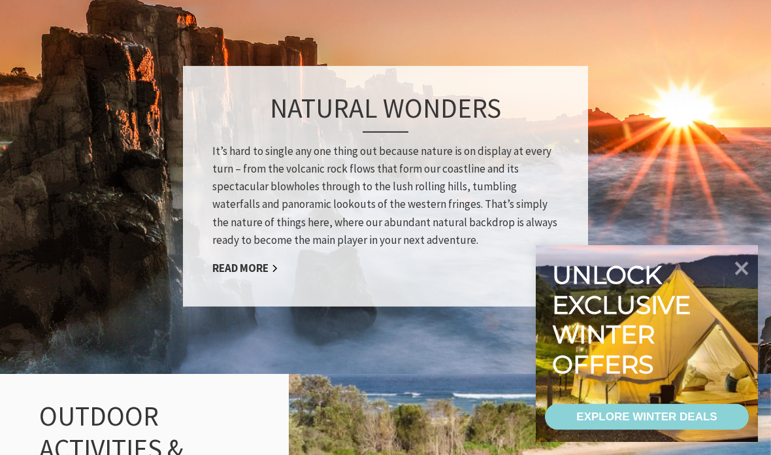
scroll to position [1043, 0]
click at [275, 261] on link "Read More" at bounding box center [245, 268] width 66 height 15
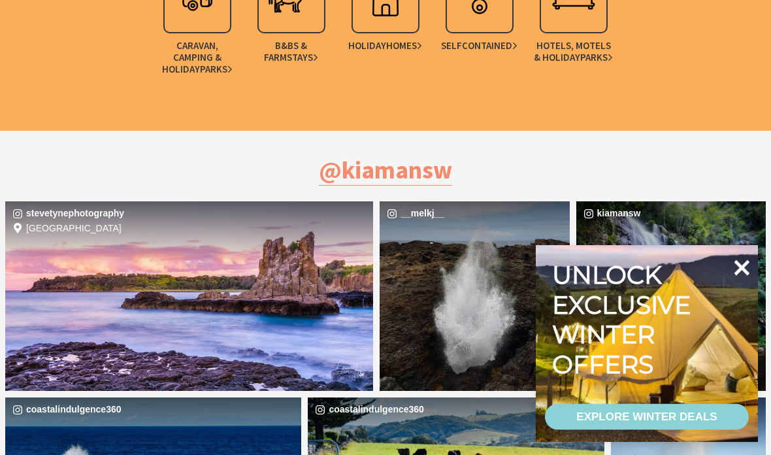
scroll to position [3206, 0]
click at [669, 422] on div "EXPLORE WINTER DEALS" at bounding box center [647, 417] width 141 height 26
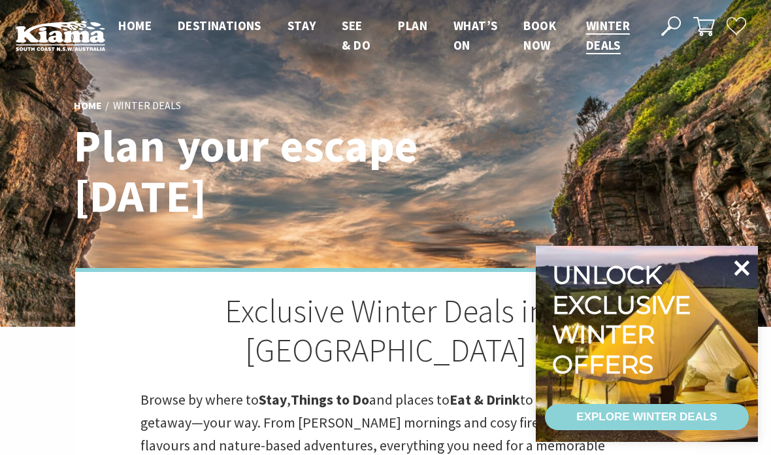
click at [746, 269] on icon at bounding box center [741, 267] width 31 height 31
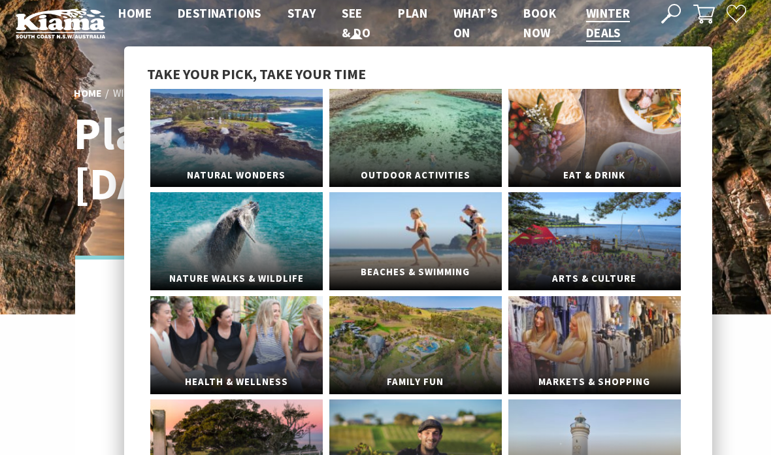
scroll to position [18, 0]
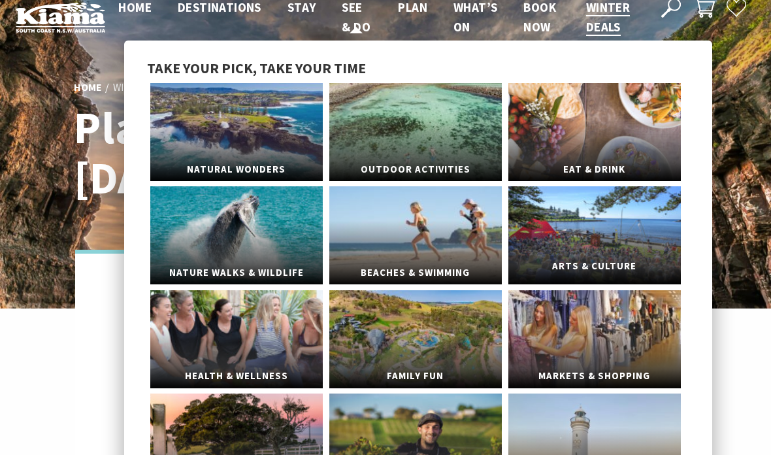
click at [574, 208] on link "Arts & Culture" at bounding box center [595, 235] width 173 height 98
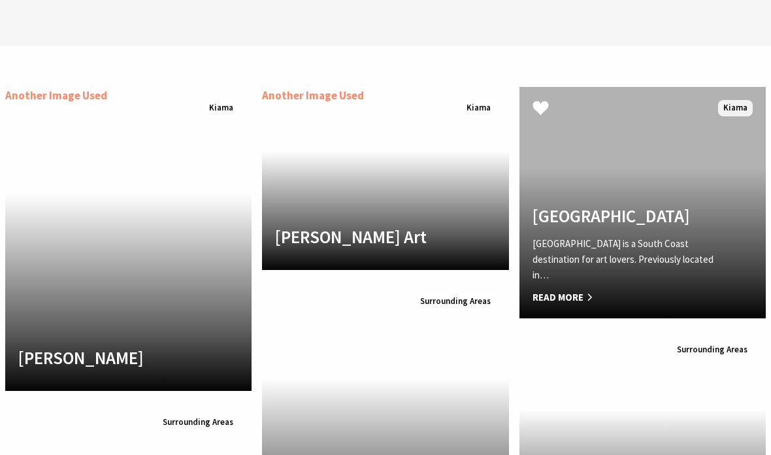
scroll to position [1281, 0]
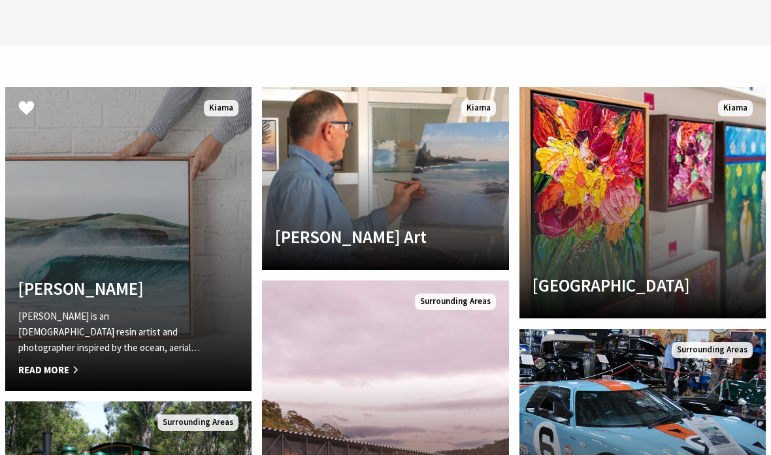
click at [73, 364] on span "Read More" at bounding box center [110, 370] width 184 height 16
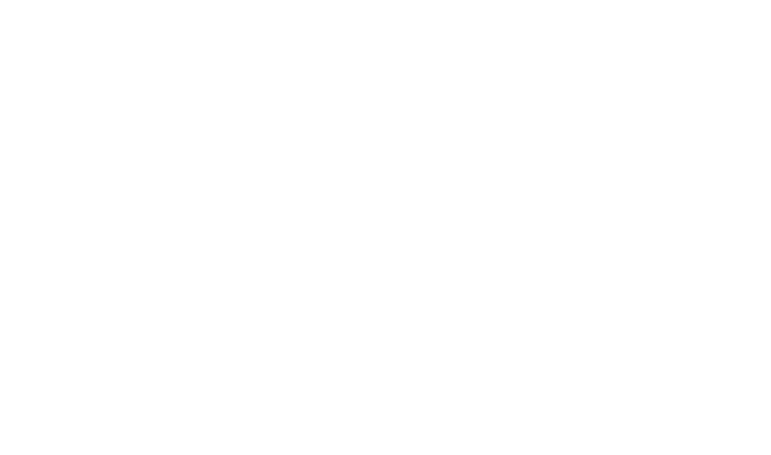
scroll to position [1333, 0]
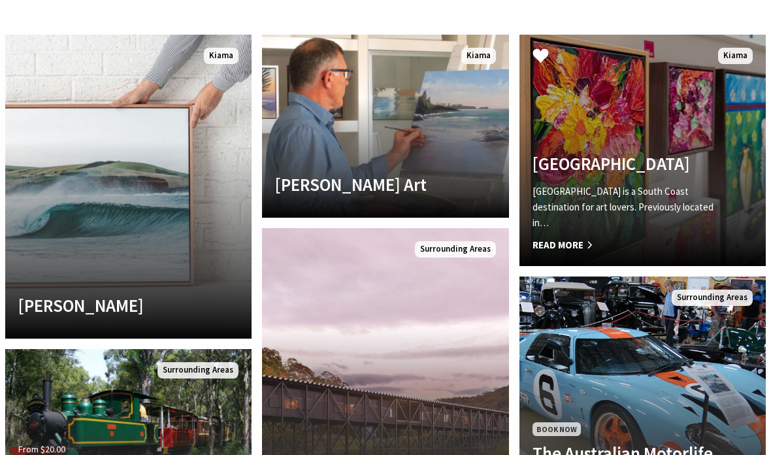
click at [648, 139] on link "Fern Street Gallery Fern Street Gallery is a South Coast destination for art lo…" at bounding box center [643, 150] width 246 height 231
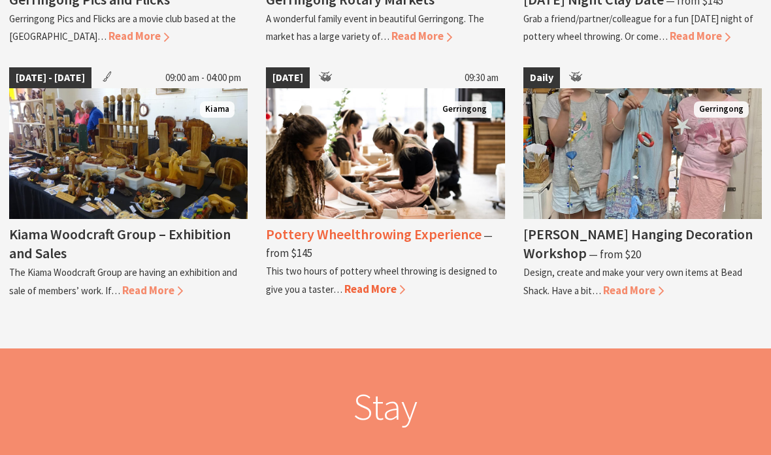
scroll to position [2076, 0]
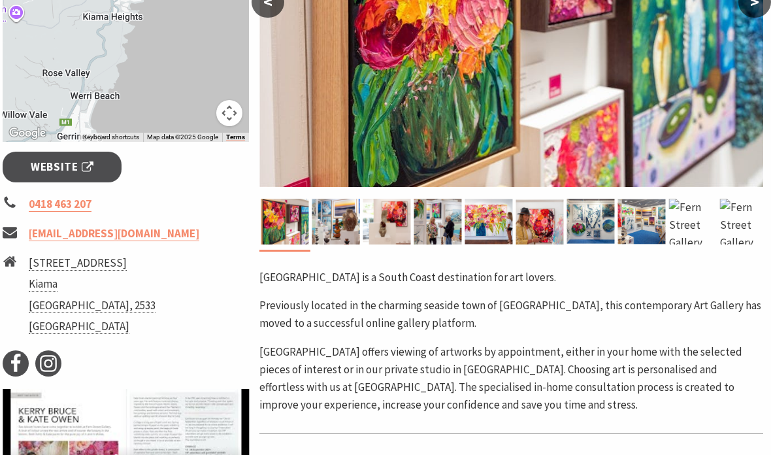
scroll to position [401, 3]
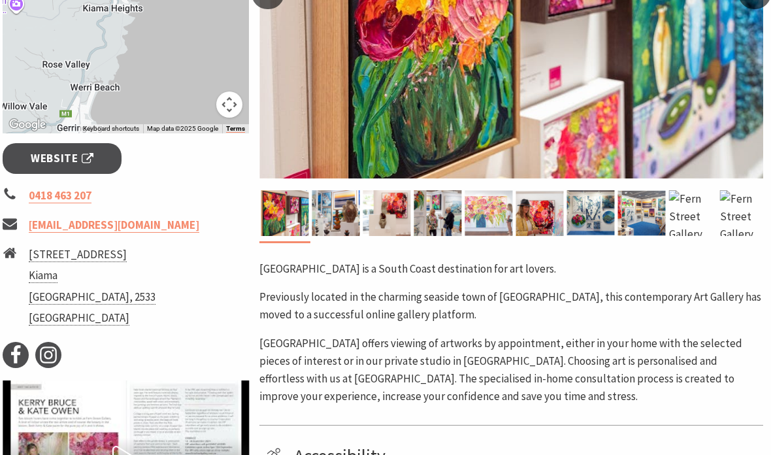
click at [499, 217] on img at bounding box center [489, 213] width 48 height 46
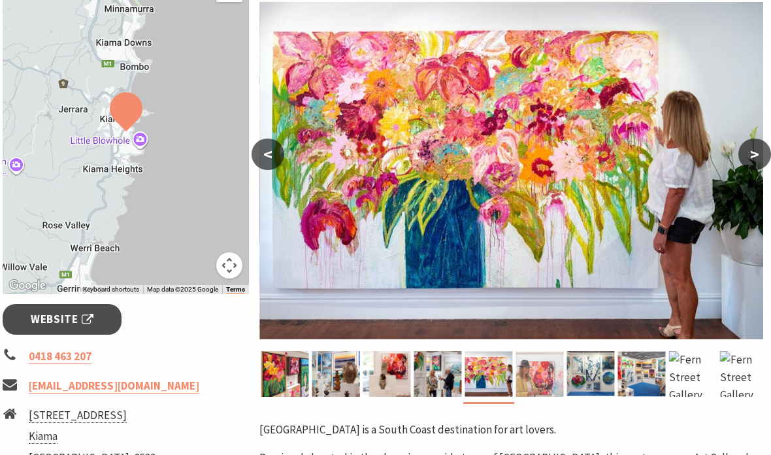
scroll to position [240, 3]
click at [447, 369] on img at bounding box center [438, 374] width 48 height 46
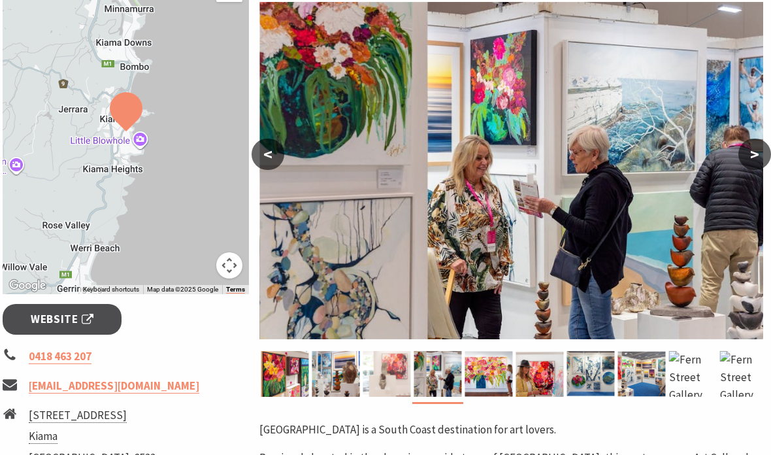
click at [398, 371] on img at bounding box center [387, 374] width 48 height 46
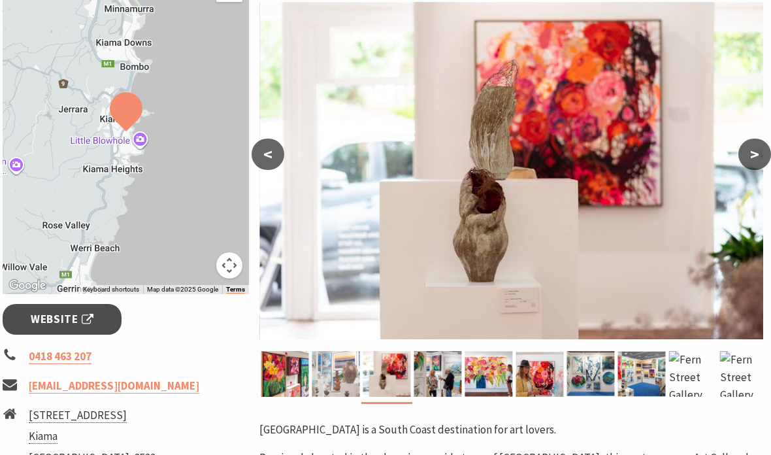
click at [347, 376] on img at bounding box center [336, 374] width 48 height 46
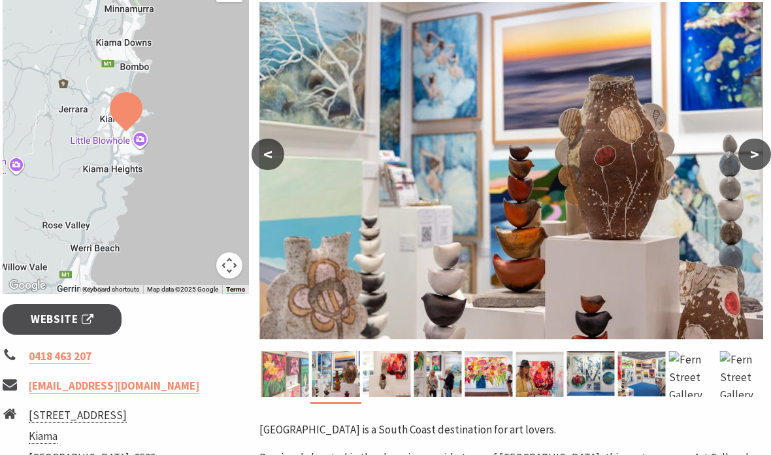
click at [284, 379] on img at bounding box center [285, 374] width 48 height 46
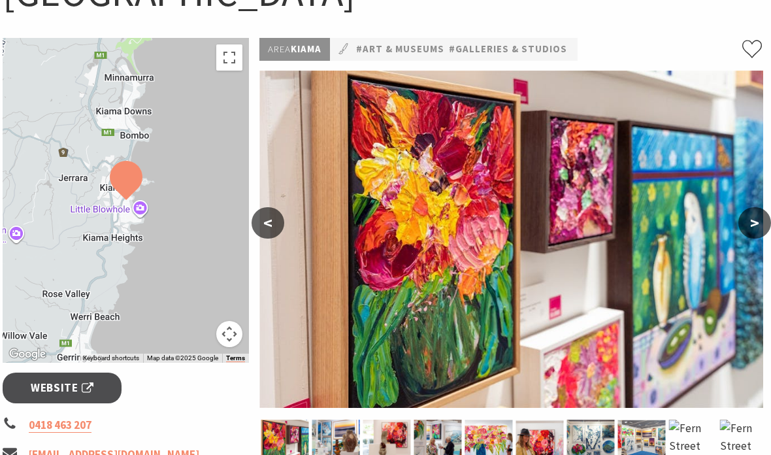
scroll to position [154, 3]
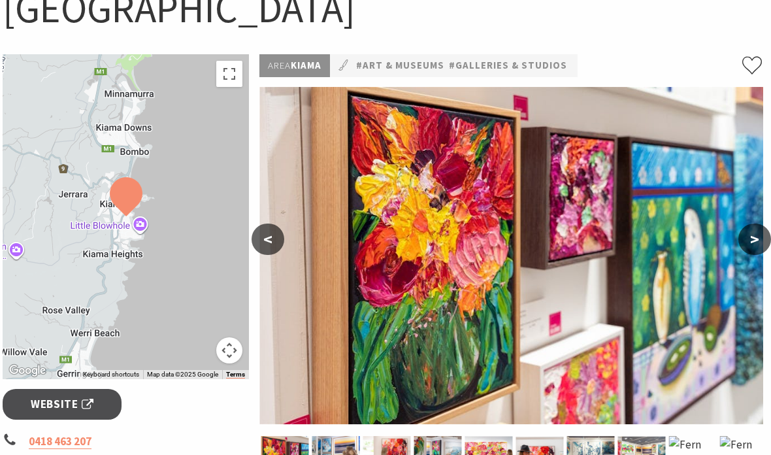
click at [756, 244] on button ">" at bounding box center [755, 239] width 33 height 31
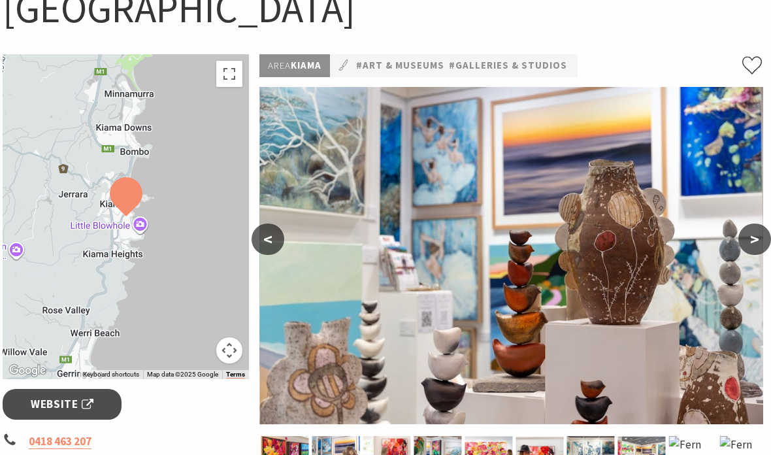
click at [756, 244] on button ">" at bounding box center [755, 239] width 33 height 31
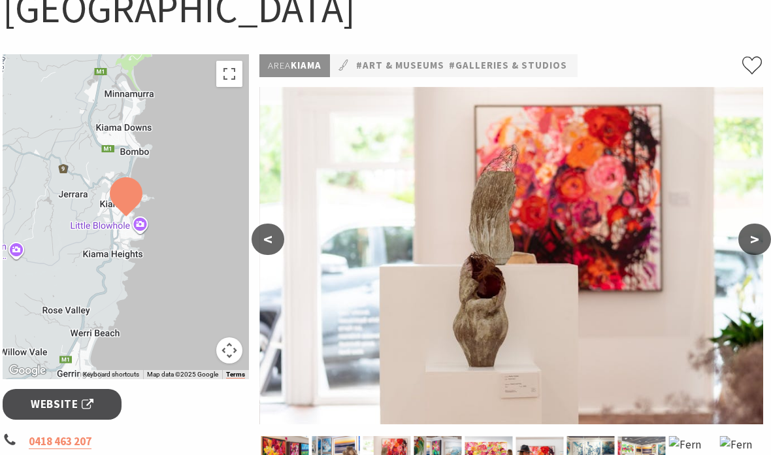
click at [756, 245] on button ">" at bounding box center [755, 239] width 33 height 31
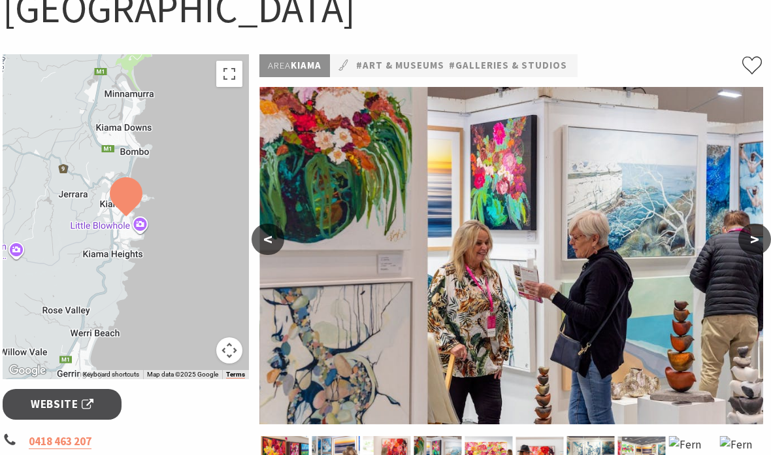
click at [756, 246] on button ">" at bounding box center [755, 239] width 33 height 31
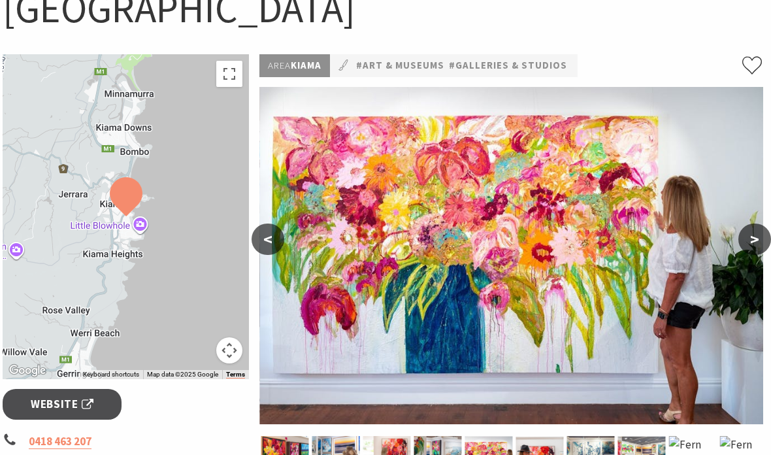
click at [756, 246] on button ">" at bounding box center [755, 239] width 33 height 31
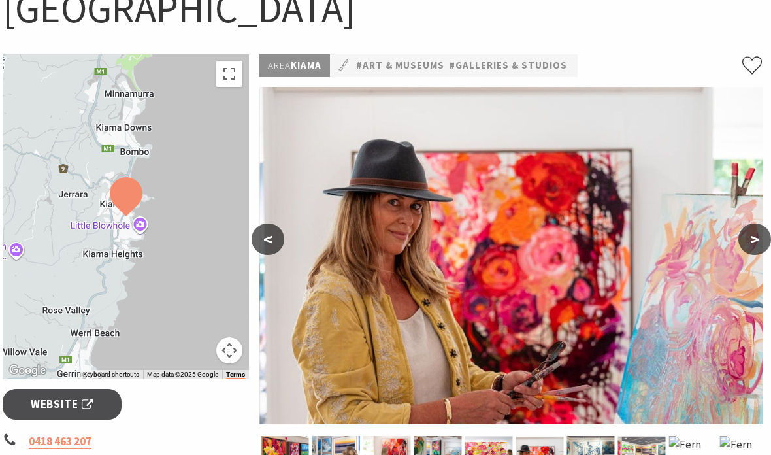
click at [756, 247] on button ">" at bounding box center [755, 239] width 33 height 31
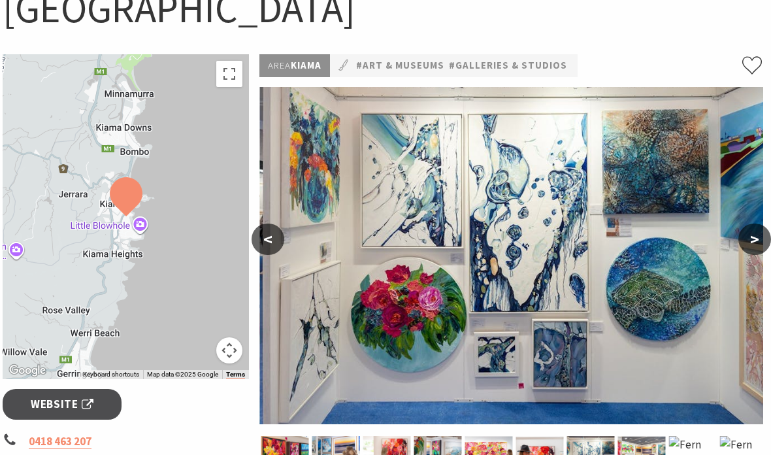
click at [756, 247] on button ">" at bounding box center [755, 239] width 33 height 31
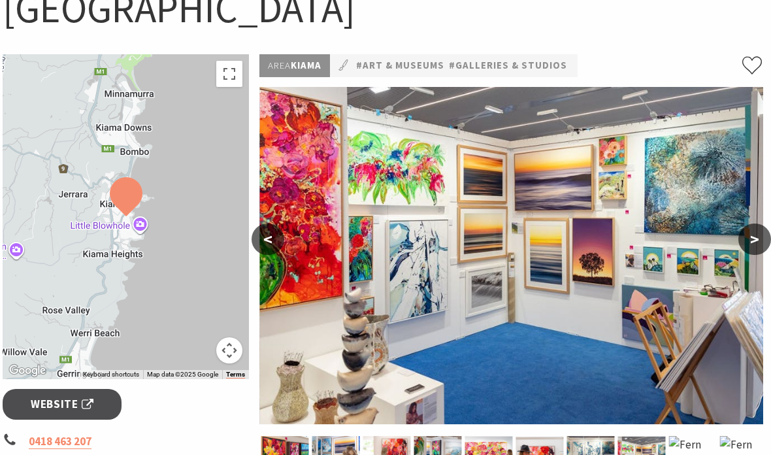
click at [756, 248] on button ">" at bounding box center [755, 239] width 33 height 31
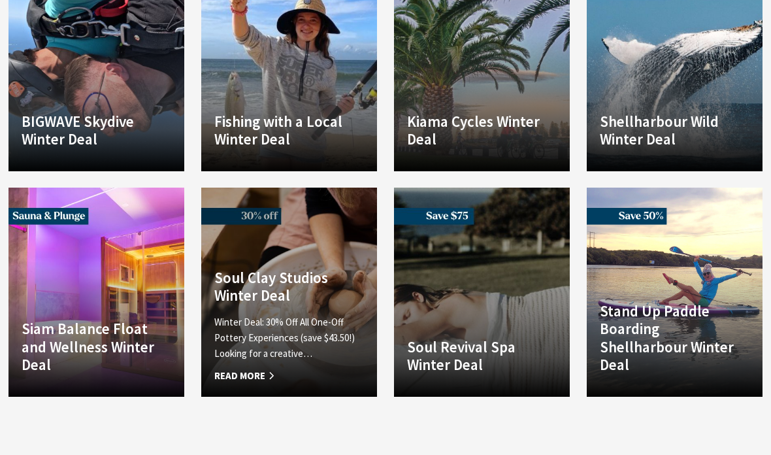
scroll to position [929, 0]
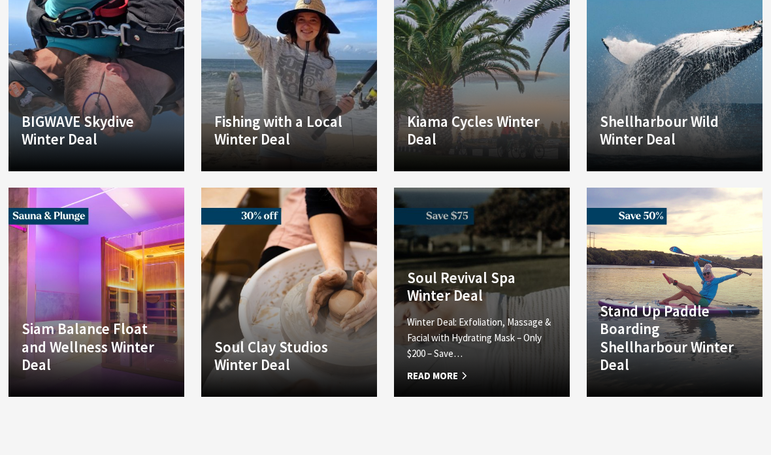
click at [527, 314] on p "Winter Deal: Exfoliation, Massage & Facial with Hydrating Mask – Only $200 – Sa…" at bounding box center [482, 337] width 150 height 47
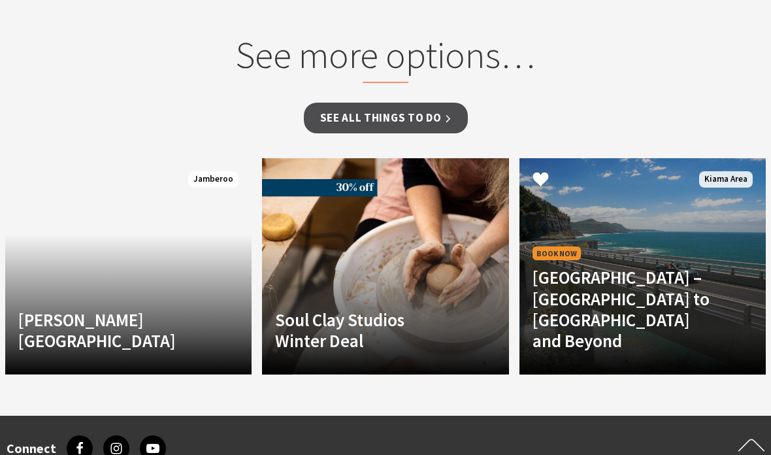
scroll to position [1339, 0]
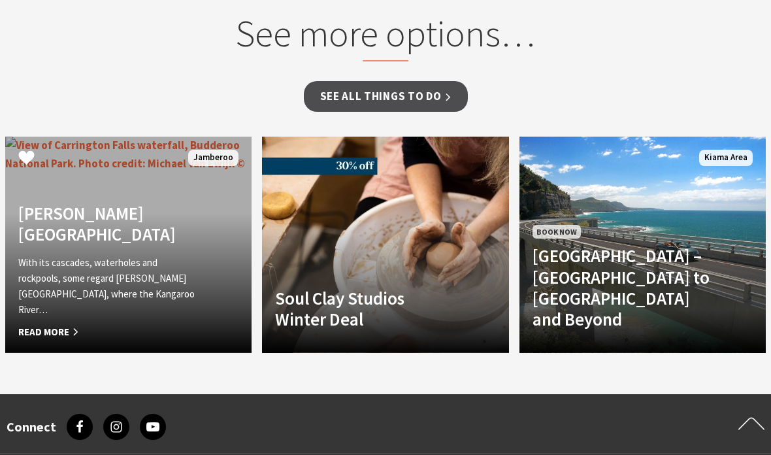
click at [76, 258] on div "Carrington Falls picnic area With its cascades, waterholes and rockpools, some …" at bounding box center [110, 271] width 210 height 137
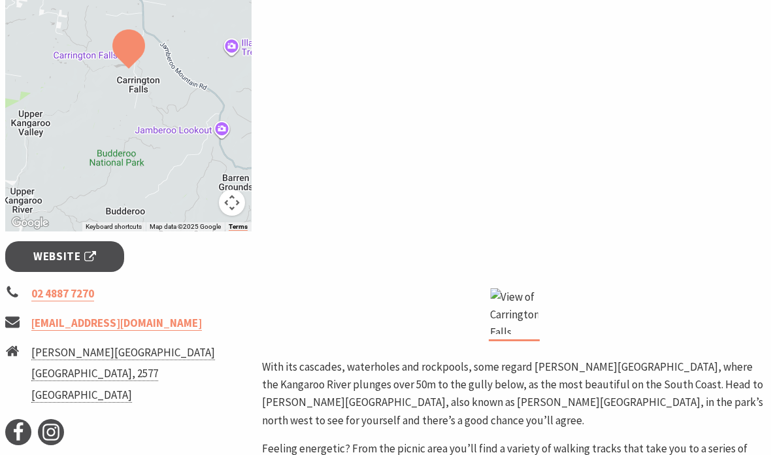
scroll to position [303, 0]
click at [507, 104] on img at bounding box center [514, 107] width 504 height 337
click at [517, 105] on img at bounding box center [514, 107] width 504 height 337
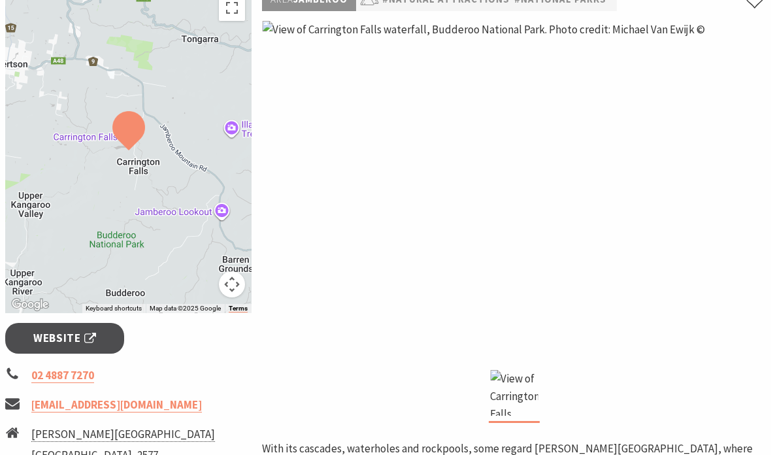
scroll to position [173, 0]
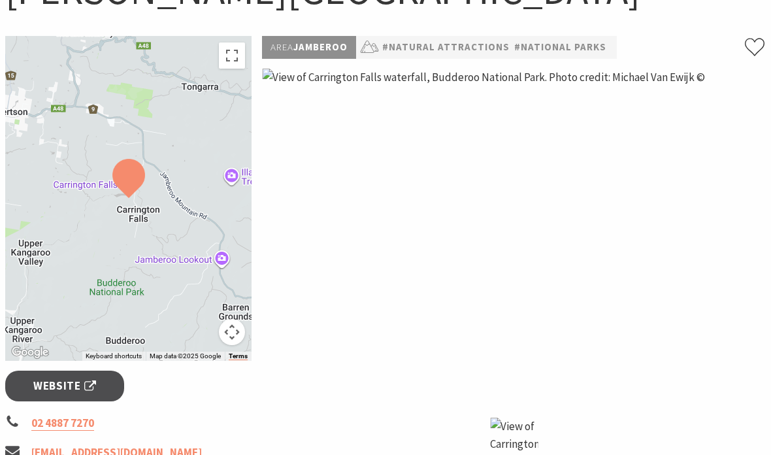
click at [139, 154] on img at bounding box center [128, 179] width 43 height 50
click at [135, 175] on img at bounding box center [128, 179] width 43 height 50
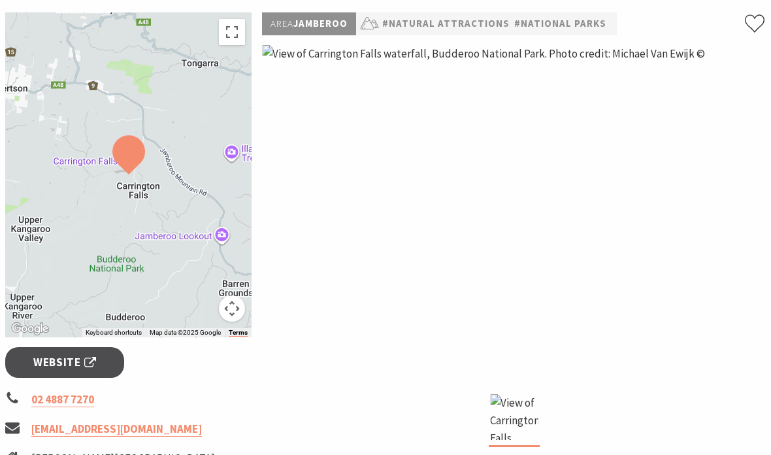
click at [477, 191] on img at bounding box center [514, 213] width 504 height 337
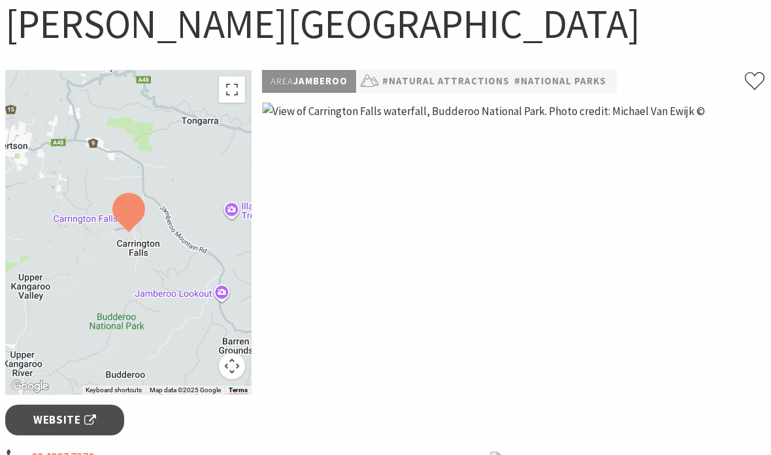
scroll to position [137, 0]
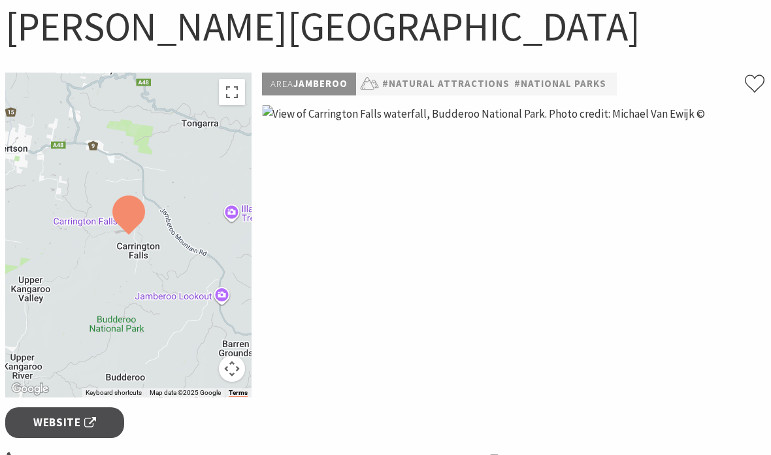
click at [452, 117] on img at bounding box center [514, 273] width 504 height 337
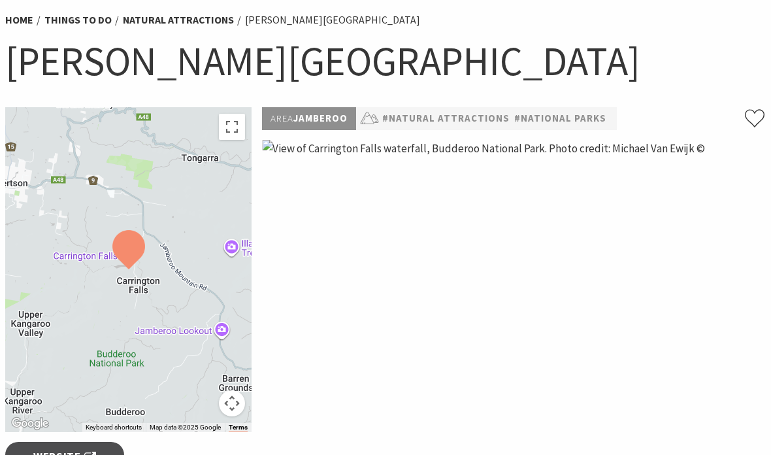
scroll to position [102, 0]
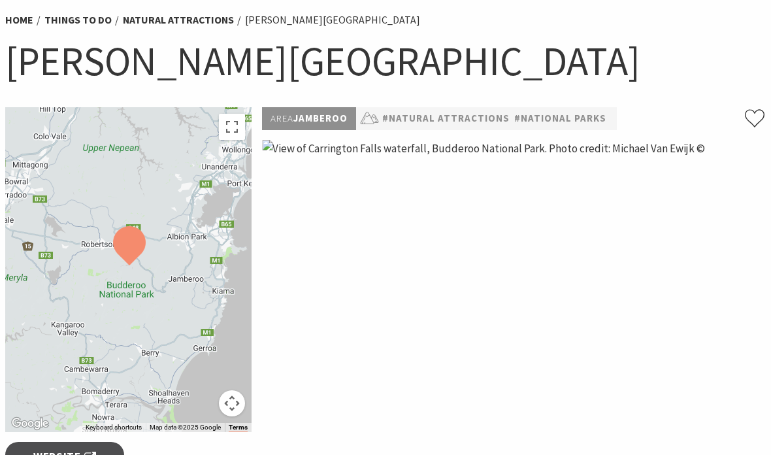
click at [218, 296] on div at bounding box center [128, 269] width 246 height 325
click at [129, 258] on img at bounding box center [129, 246] width 43 height 50
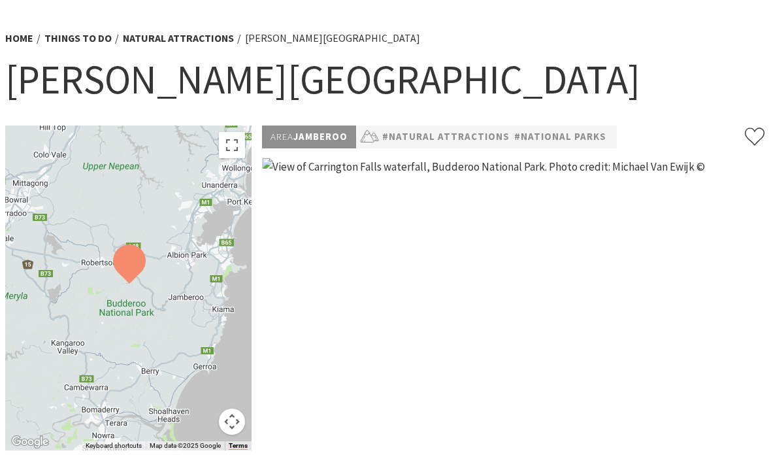
scroll to position [0, 0]
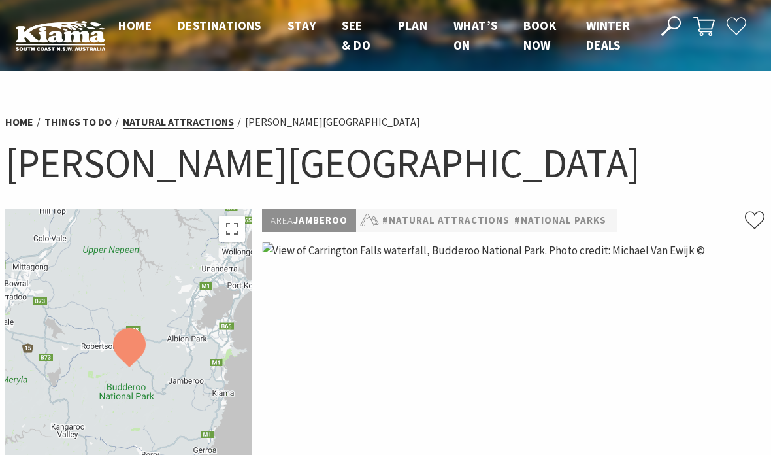
click at [185, 121] on link "Natural Attractions" at bounding box center [178, 122] width 111 height 14
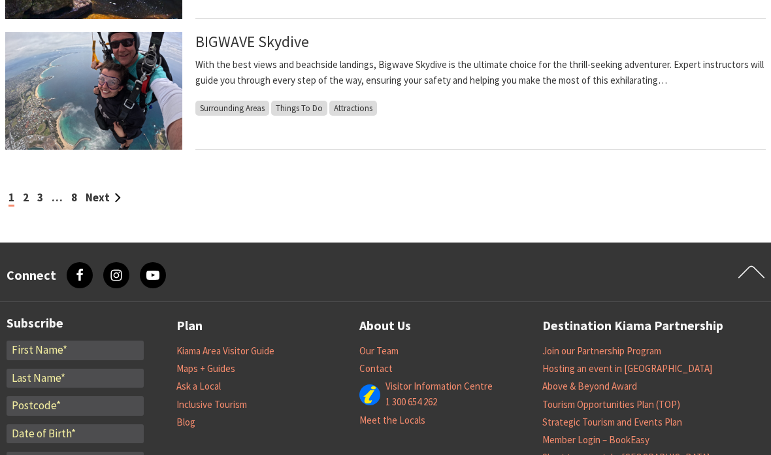
scroll to position [1288, 0]
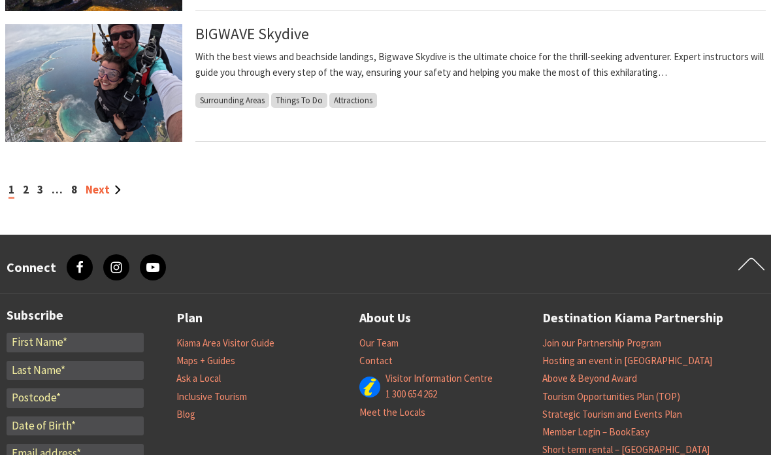
click at [106, 187] on link "Next" at bounding box center [103, 189] width 35 height 14
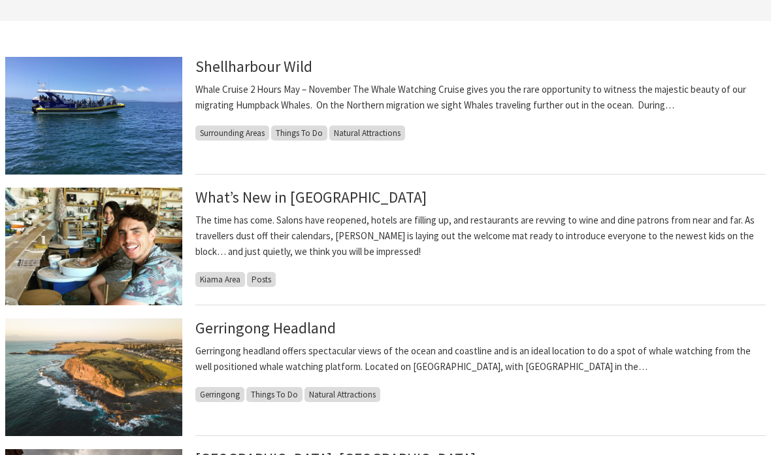
scroll to position [341, 0]
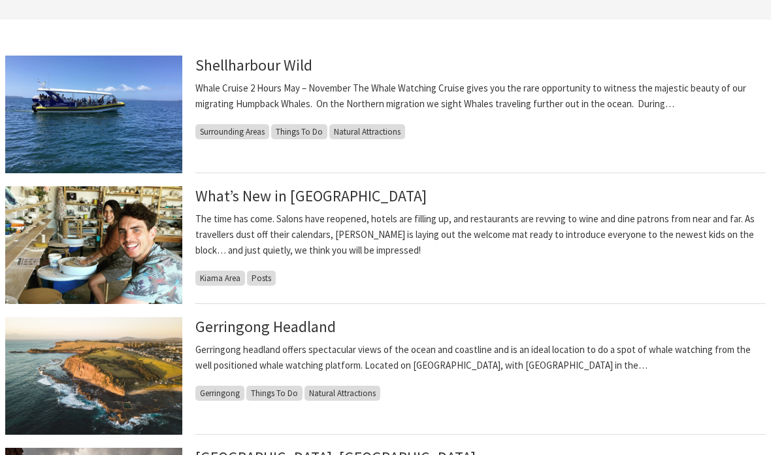
click at [221, 273] on span "Kiama Area" at bounding box center [220, 278] width 50 height 15
click at [226, 273] on span "Kiama Area" at bounding box center [220, 278] width 50 height 15
click at [269, 271] on span "Posts" at bounding box center [261, 278] width 29 height 15
click at [235, 277] on span "Kiama Area" at bounding box center [220, 278] width 50 height 15
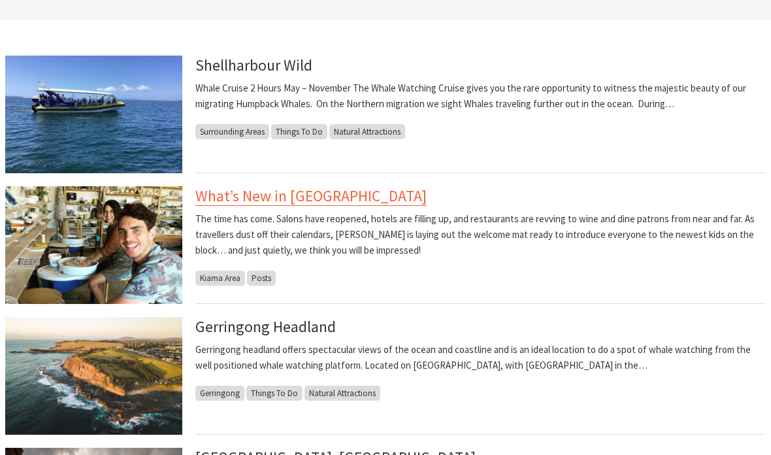
click at [265, 194] on link "What’s New in [GEOGRAPHIC_DATA]" at bounding box center [310, 196] width 231 height 20
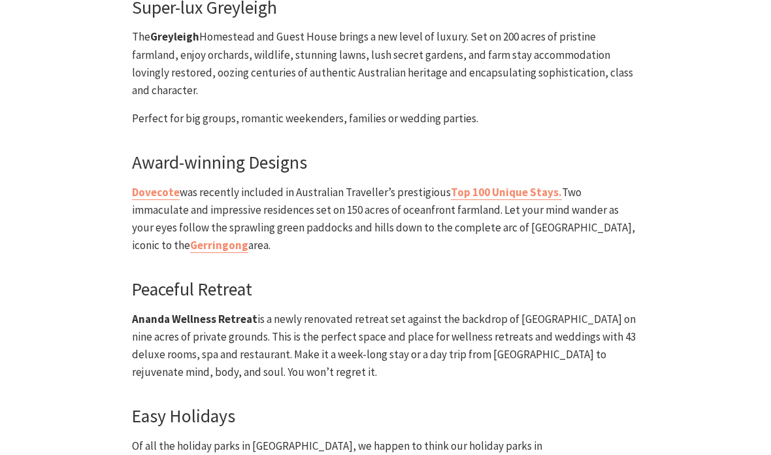
scroll to position [3590, 0]
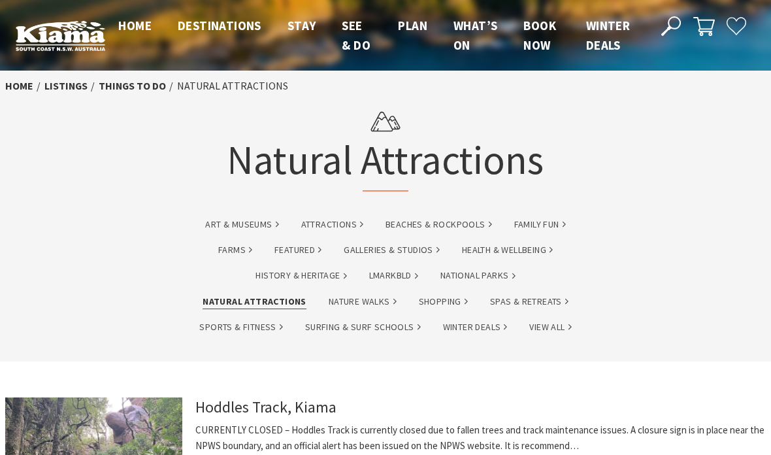
scroll to position [1341, 0]
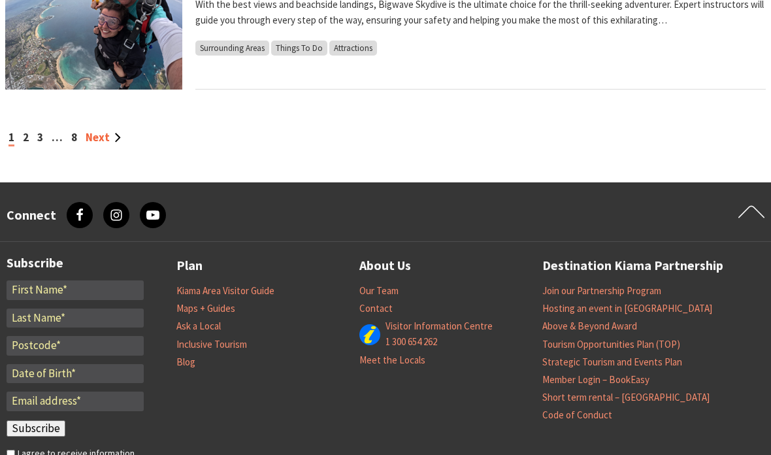
click at [105, 137] on link "Next" at bounding box center [103, 137] width 35 height 14
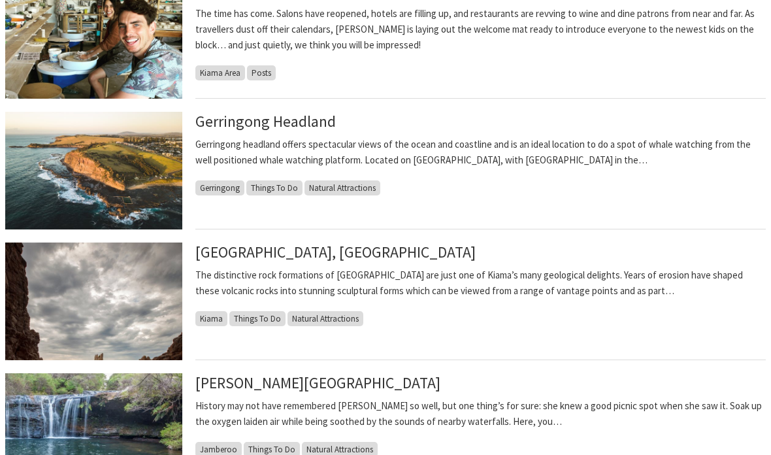
scroll to position [544, 0]
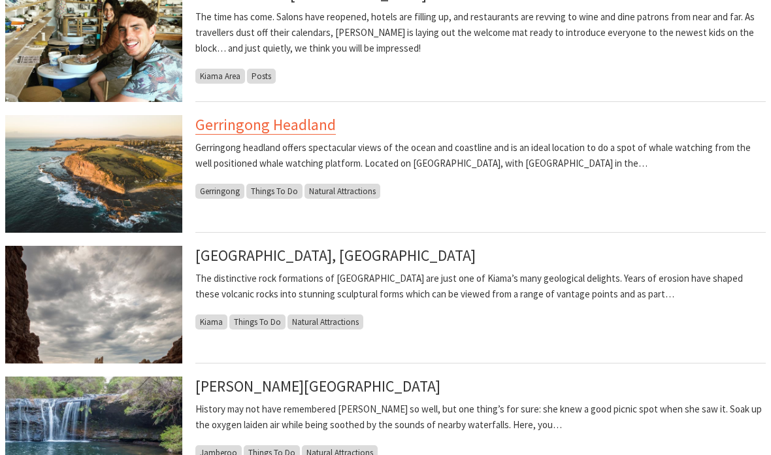
click at [301, 124] on link "Gerringong Headland" at bounding box center [265, 125] width 141 height 20
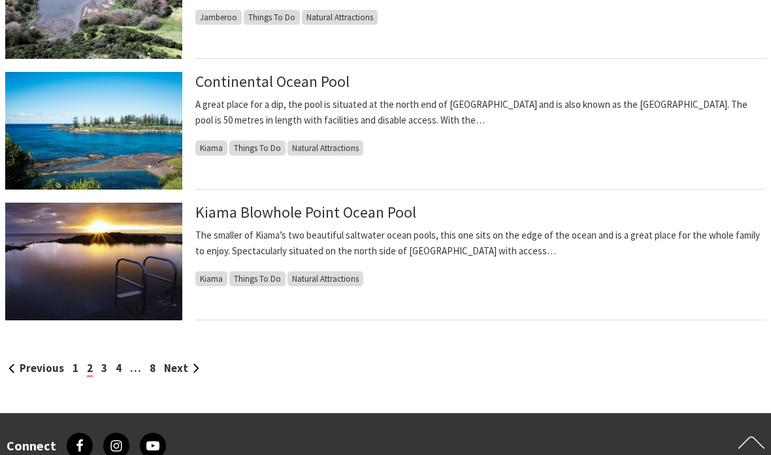
scroll to position [1126, 0]
